Goal: Task Accomplishment & Management: Complete application form

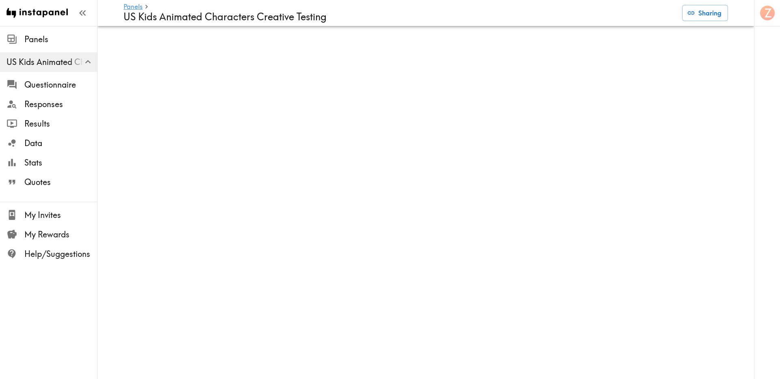
click at [48, 69] on span "US Kids Animated Characters Creative Testing" at bounding box center [51, 62] width 91 height 15
